Goal: Task Accomplishment & Management: Use online tool/utility

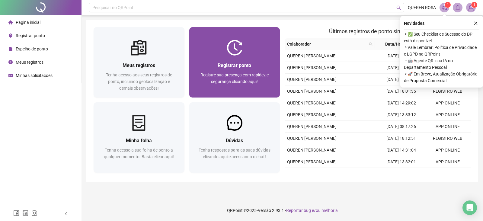
click at [251, 56] on div "Registrar ponto Registre sua presença com rapidez e segurança clicando aqui!" at bounding box center [234, 77] width 91 height 42
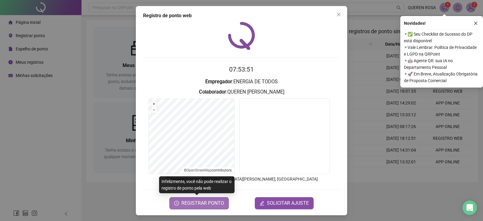
click at [187, 201] on span "REGISTRAR PONTO" at bounding box center [202, 202] width 43 height 7
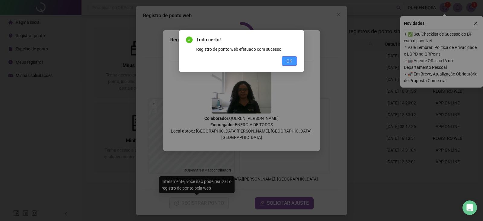
click at [290, 57] on button "OK" at bounding box center [288, 61] width 15 height 10
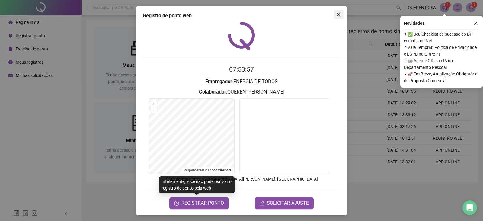
click at [338, 13] on span "Close" at bounding box center [339, 14] width 10 height 5
